Goal: Obtain resource: Obtain resource

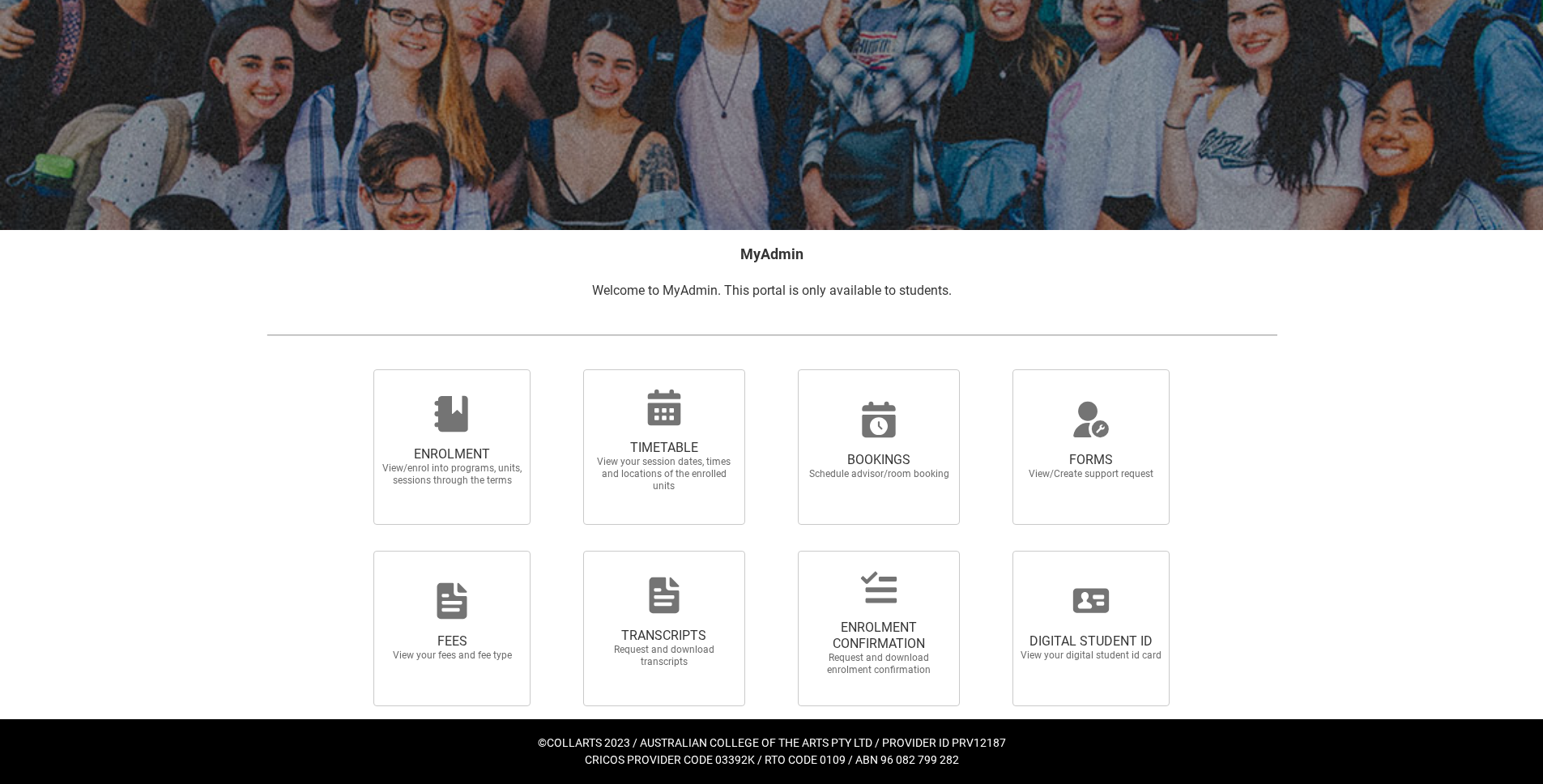
scroll to position [95, 0]
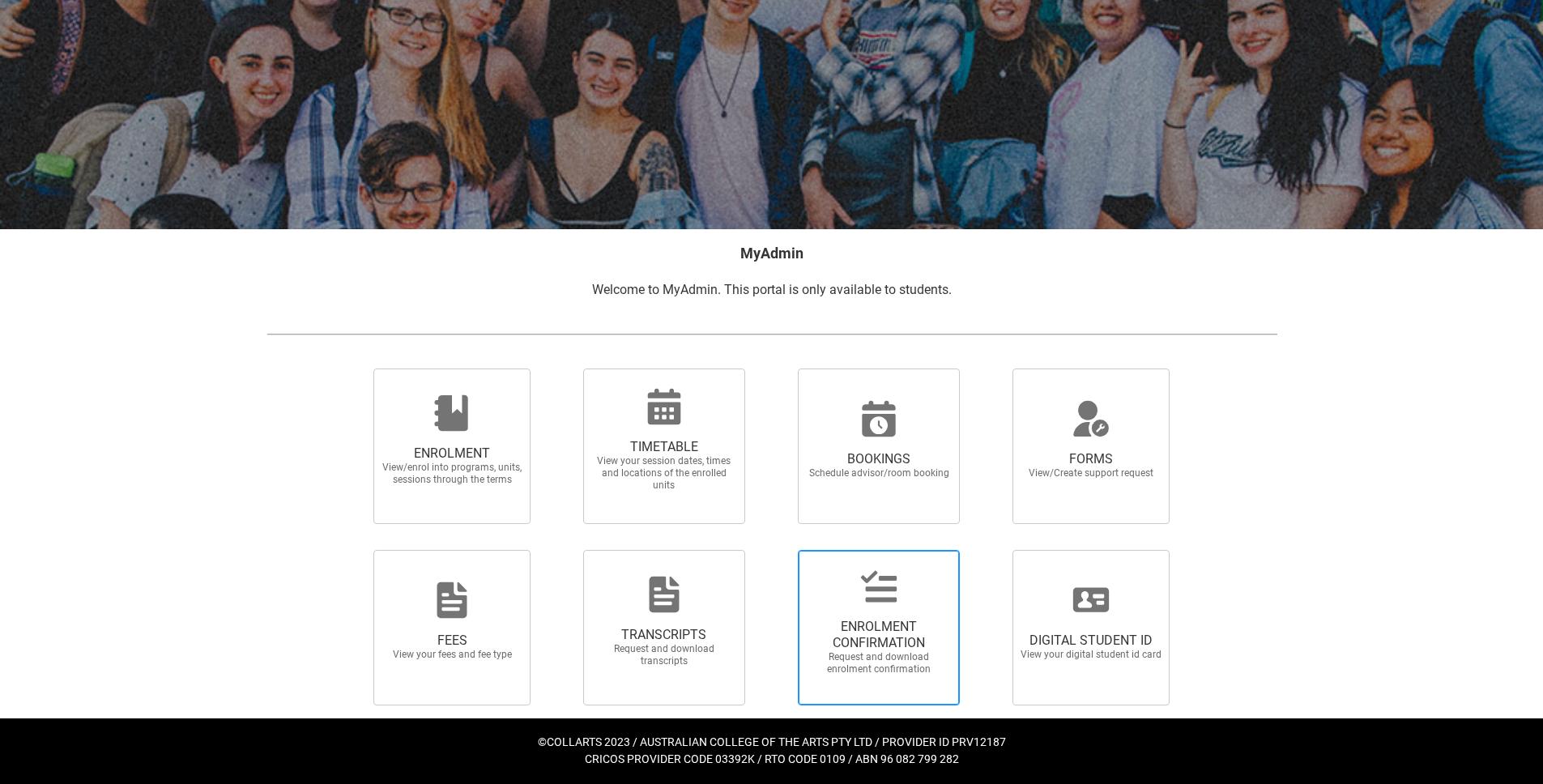
click at [897, 613] on span "ENROLMENT CONFIRMATION Request and download enrolment confirmation" at bounding box center [879, 647] width 155 height 83
click at [777, 550] on input "ENROLMENT CONFIRMATION Request and download enrolment confirmation" at bounding box center [776, 549] width 1 height 1
radio input "true"
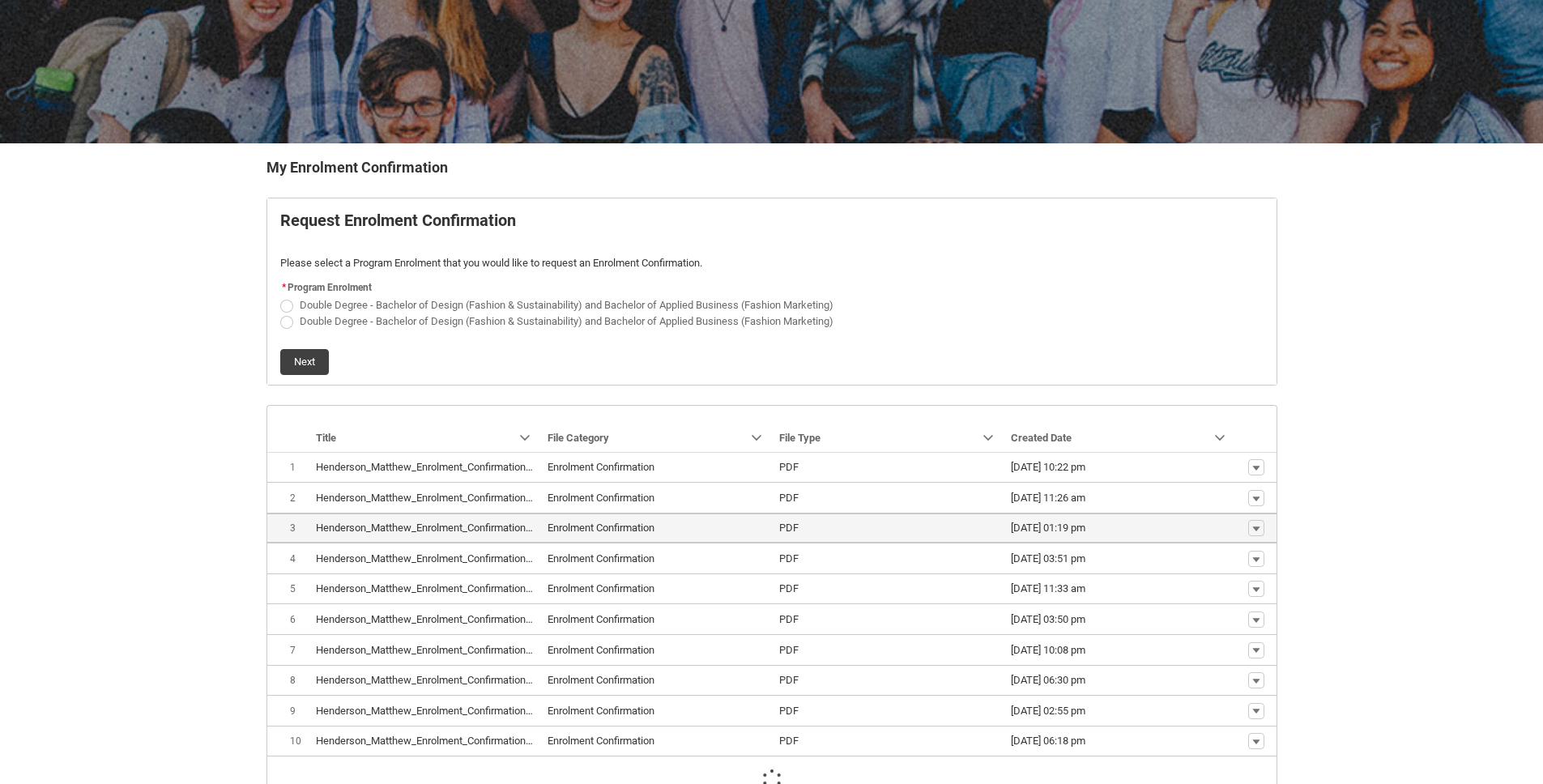
scroll to position [242, 0]
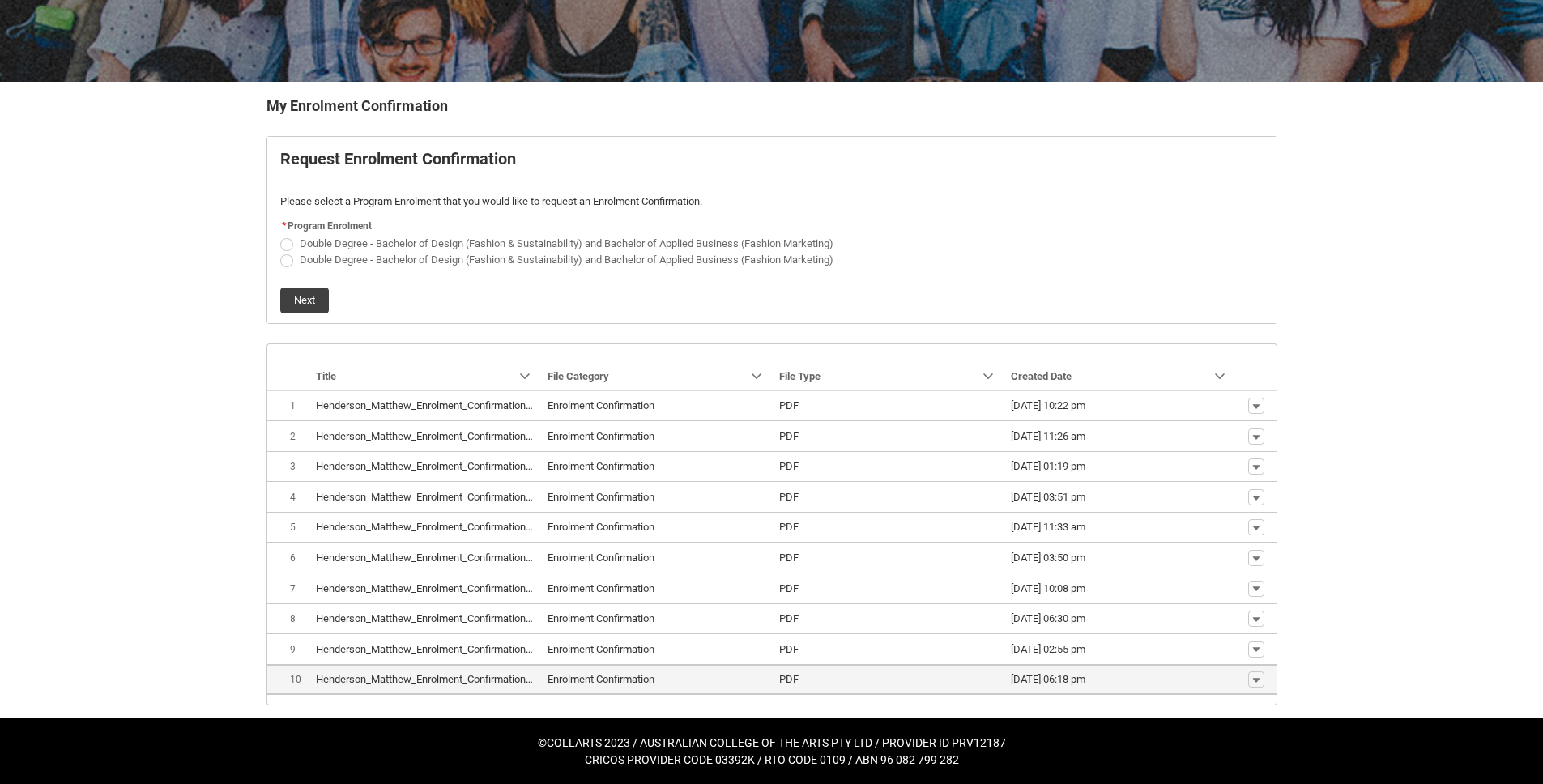
click at [434, 681] on lightning-base-formatted-text "Henderson_Matthew_Enrolment_Confirmation_Jun 20, 2025.pdf" at bounding box center [461, 679] width 291 height 12
click at [1257, 672] on button "Show actions" at bounding box center [1256, 679] width 16 height 16
click at [1235, 658] on span "Download" at bounding box center [1218, 655] width 45 height 15
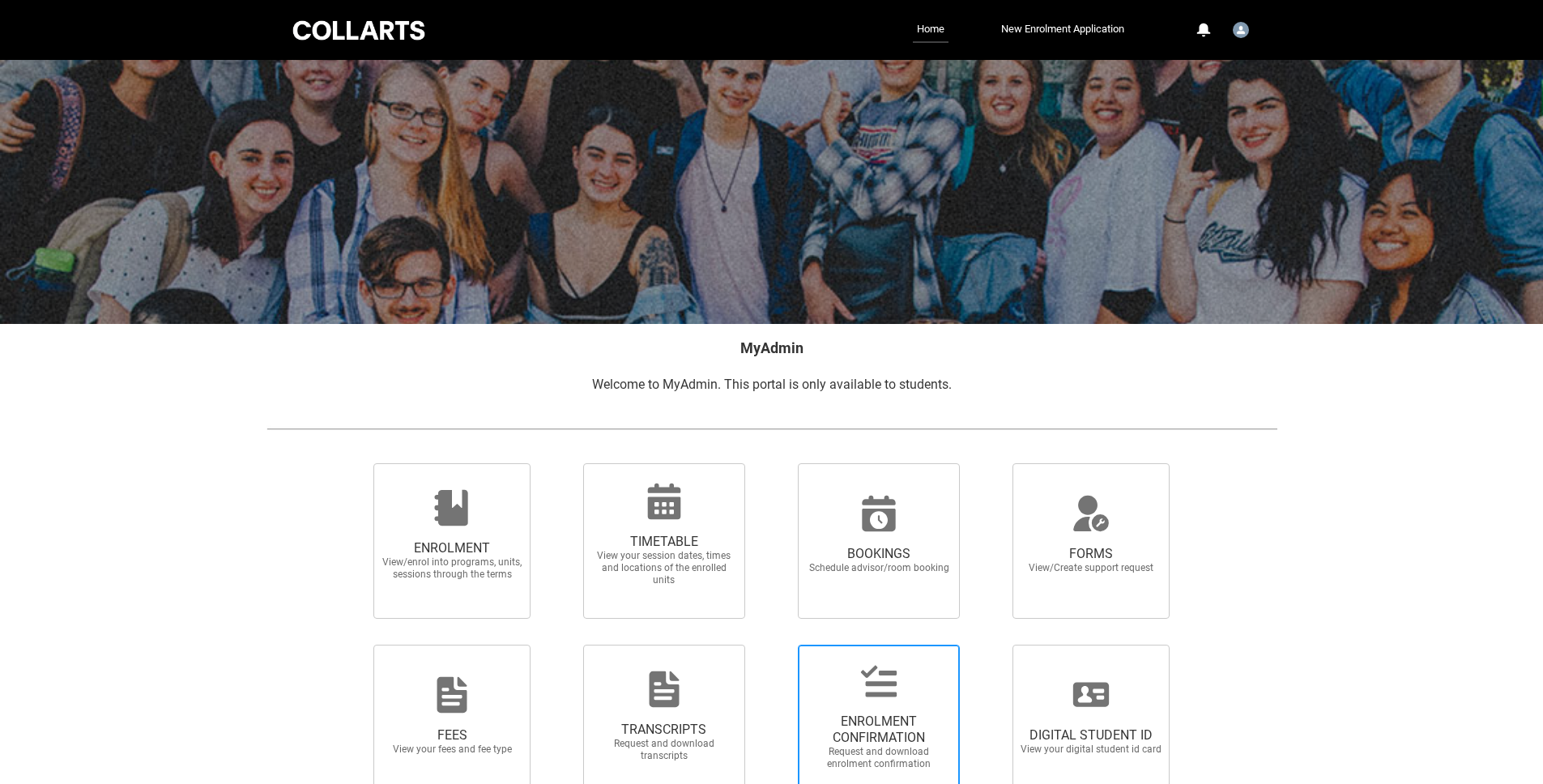
click at [922, 723] on span "ENROLMENT CONFIRMATION" at bounding box center [879, 729] width 143 height 33
click at [777, 645] on input "ENROLMENT CONFIRMATION Request and download enrolment confirmation" at bounding box center [776, 644] width 1 height 1
radio input "true"
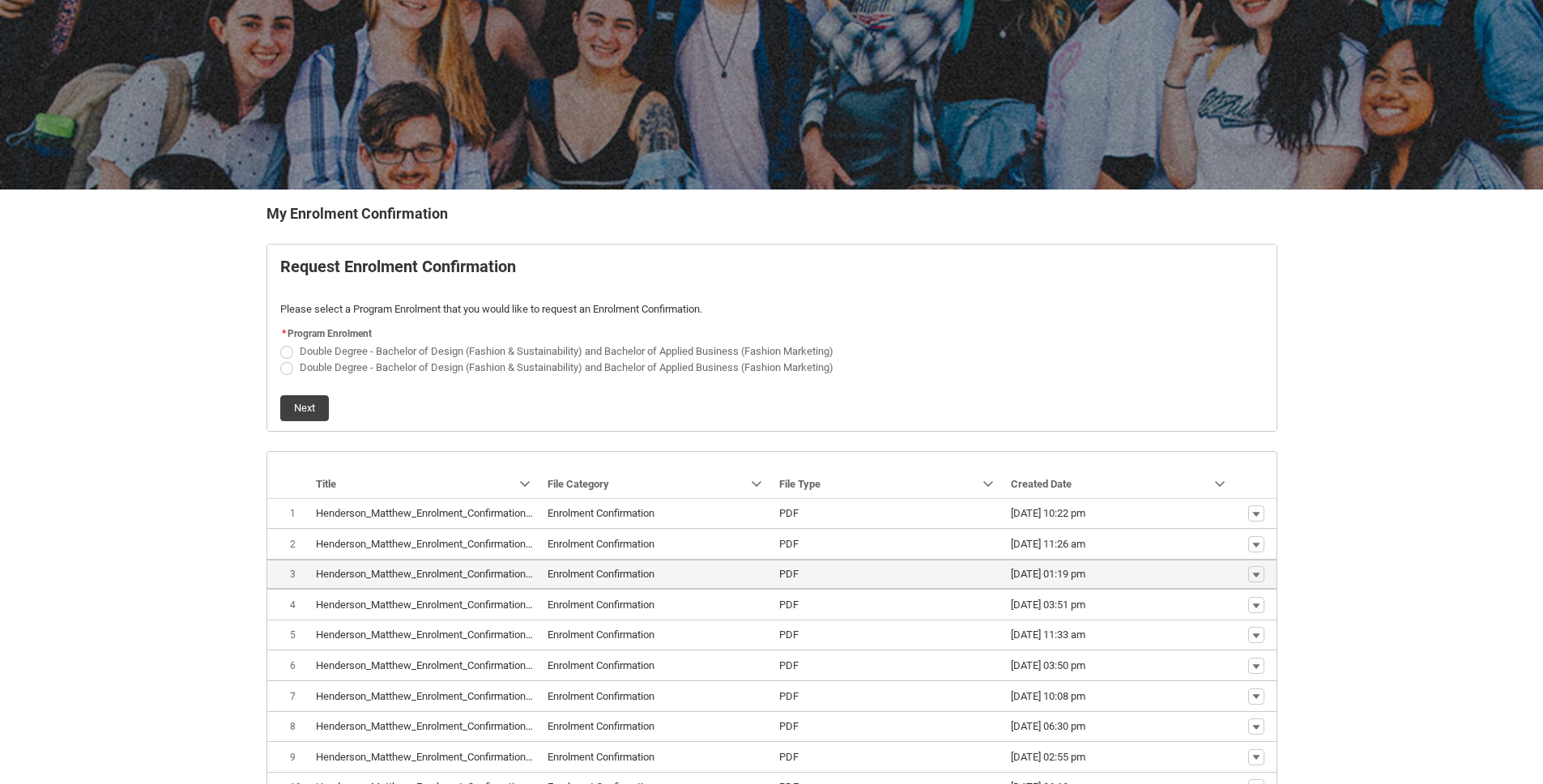
scroll to position [242, 0]
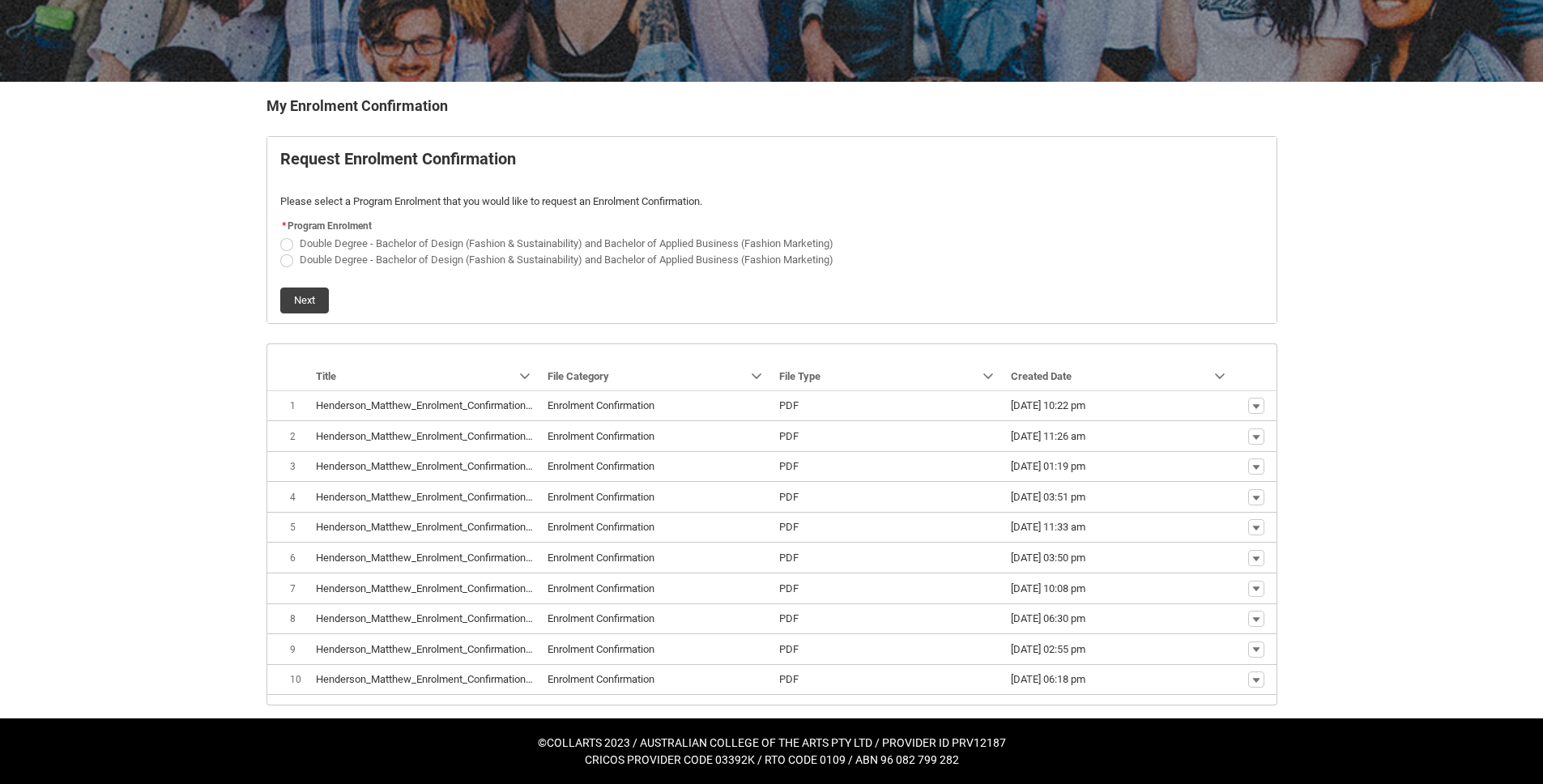
click at [367, 265] on span "Double Degree - Bachelor of Design (Fashion & Sustainability) and Bachelor of A…" at bounding box center [567, 260] width 534 height 12
click at [280, 251] on input "Double Degree - Bachelor of Design (Fashion & Sustainability) and Bachelor of A…" at bounding box center [279, 250] width 1 height 1
radio input "true"
click at [296, 295] on button "Next" at bounding box center [304, 300] width 48 height 26
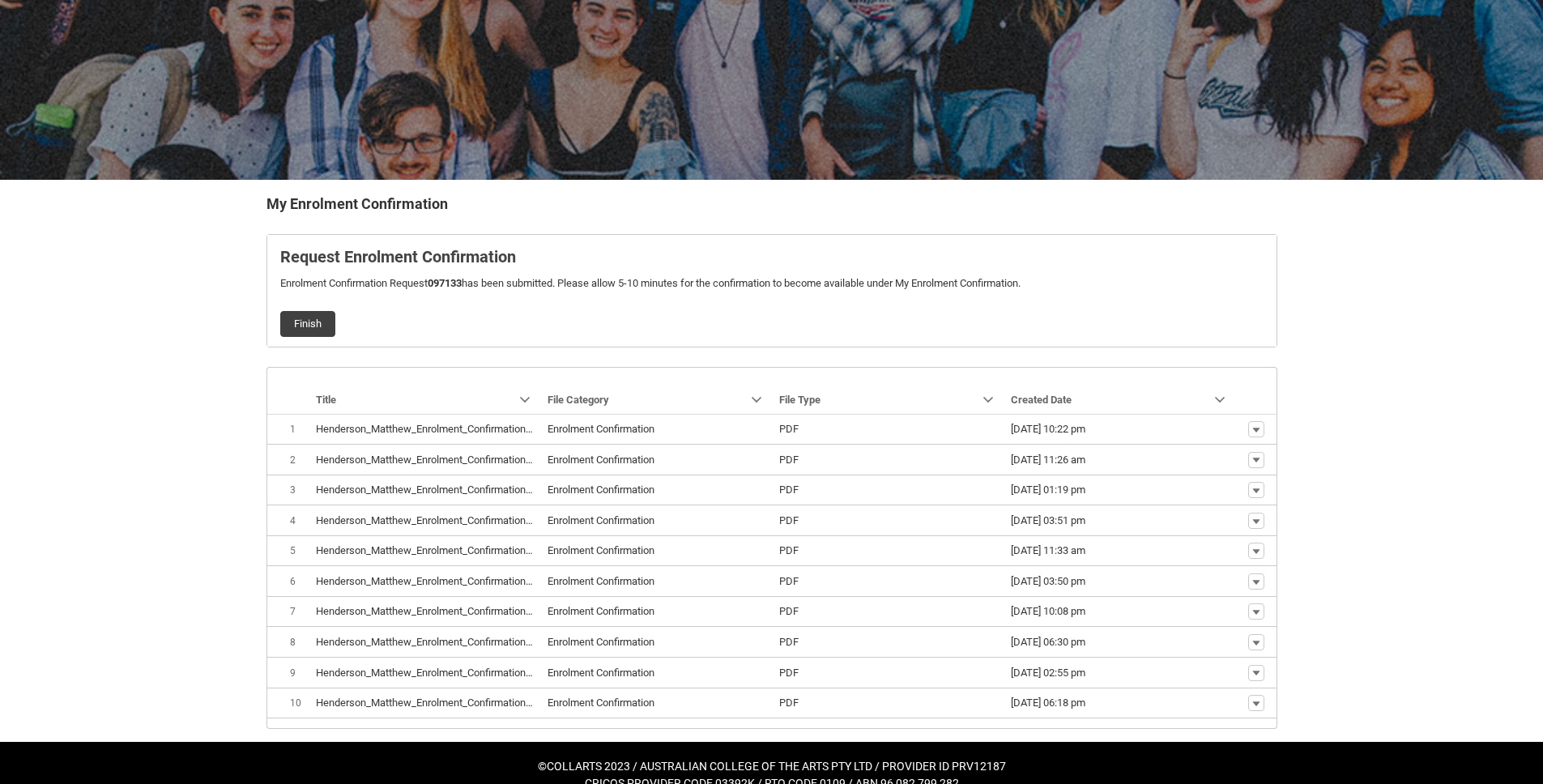
scroll to position [167, 0]
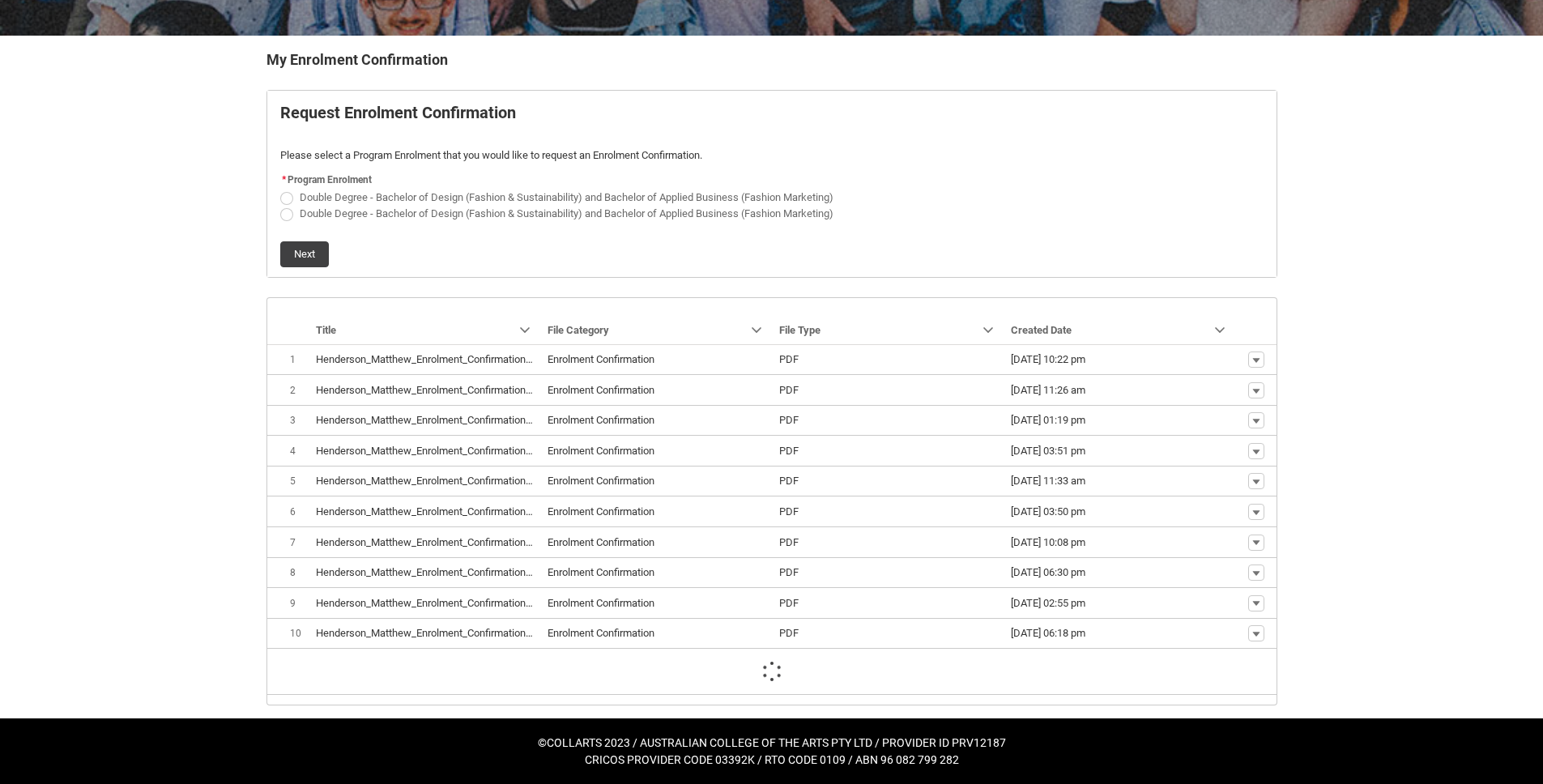
scroll to position [154, 0]
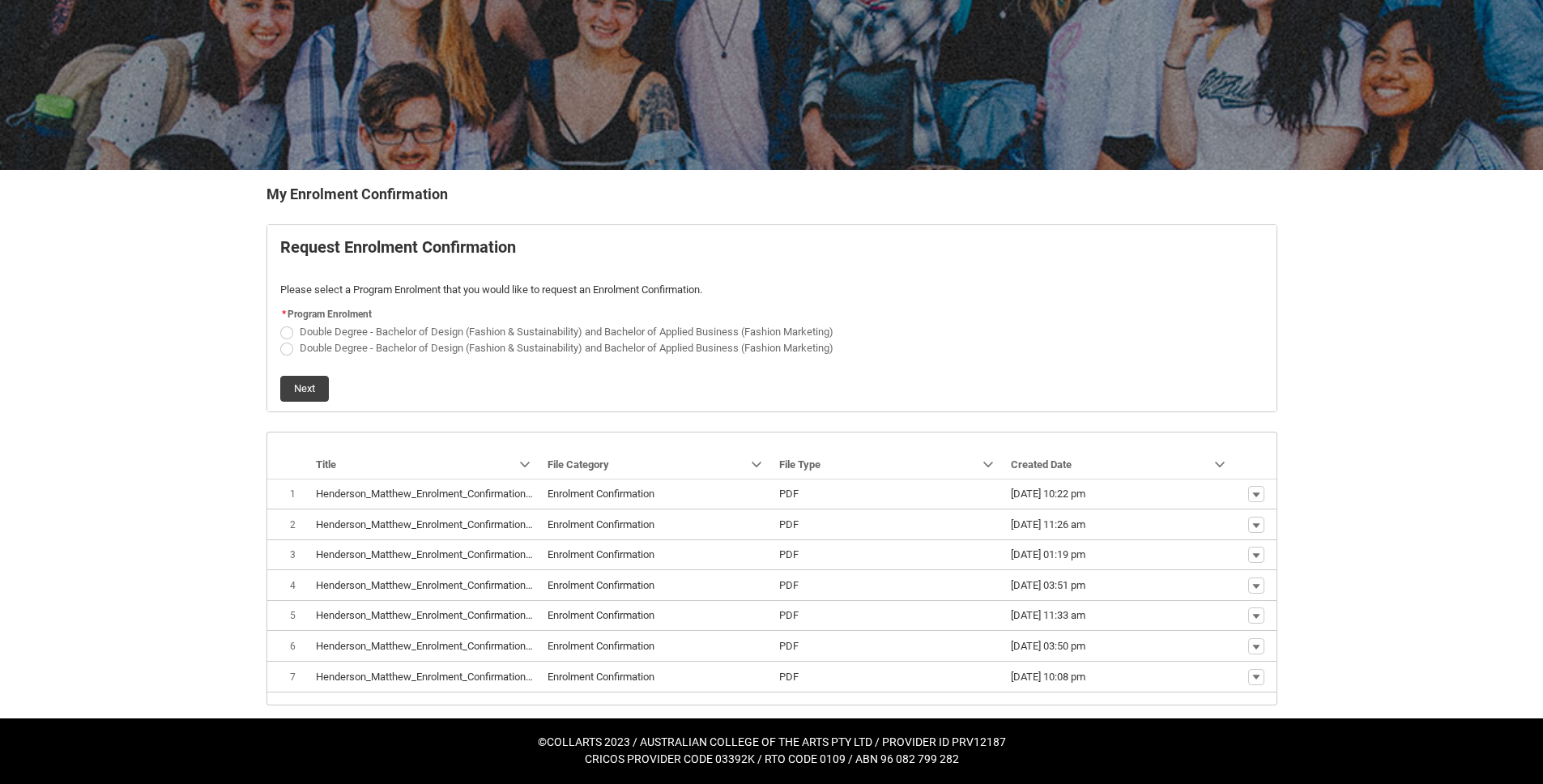
click at [1259, 783] on lightning-primitive-icon "button" at bounding box center [1256, 798] width 10 height 11
click at [1239, 650] on span "Download" at bounding box center [1218, 655] width 45 height 15
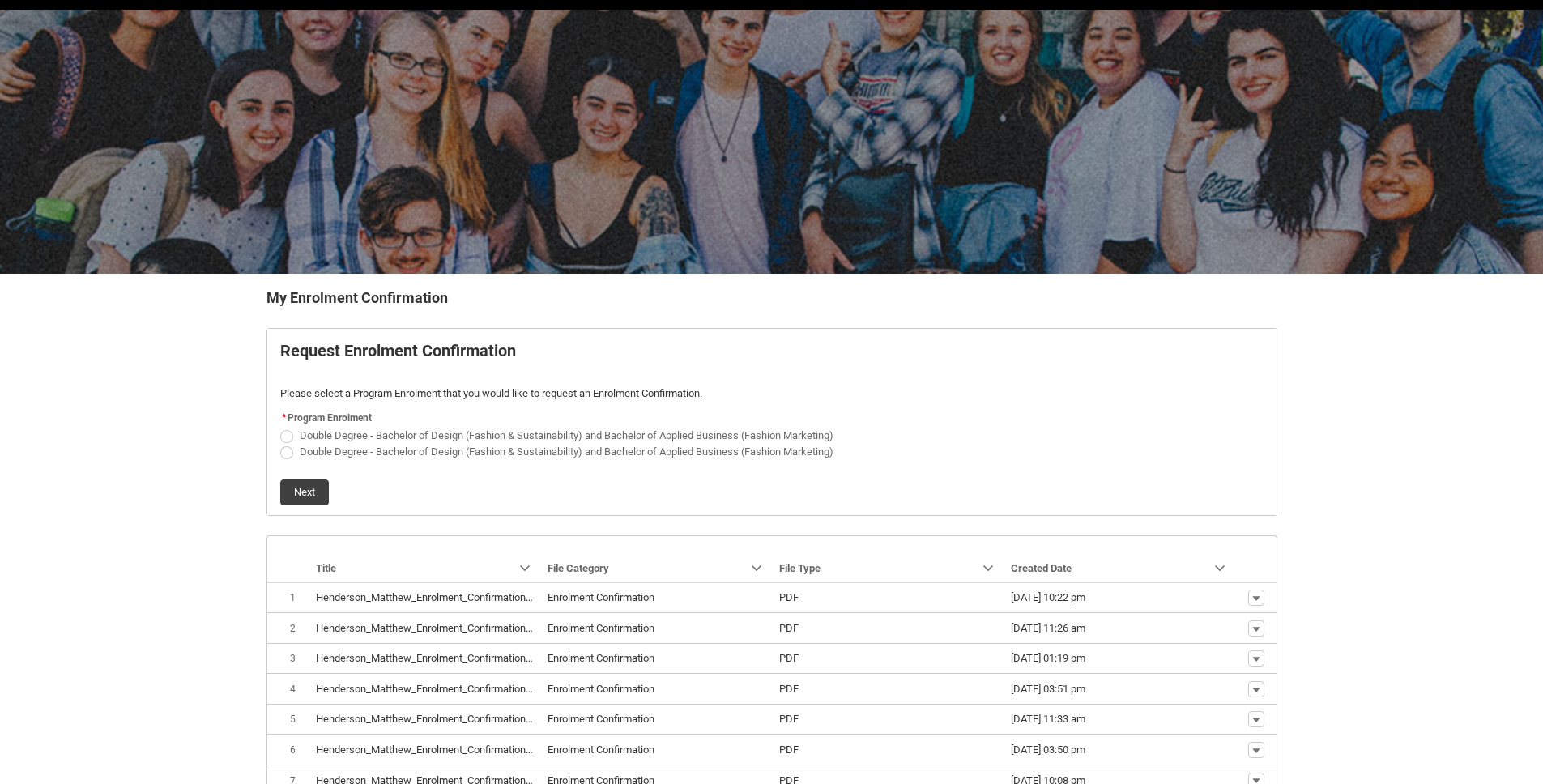
scroll to position [0, 0]
